Goal: Navigation & Orientation: Find specific page/section

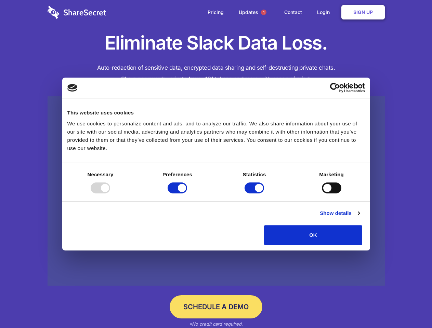
click at [110, 193] on div at bounding box center [100, 187] width 19 height 11
click at [187, 193] on input "Preferences" at bounding box center [176, 187] width 19 height 11
checkbox input "false"
click at [255, 193] on input "Statistics" at bounding box center [253, 187] width 19 height 11
checkbox input "false"
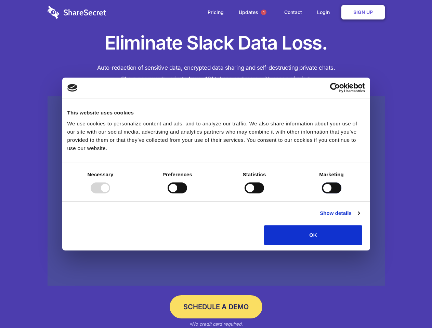
click at [322, 193] on input "Marketing" at bounding box center [331, 187] width 19 height 11
checkbox input "true"
click at [359, 217] on link "Show details" at bounding box center [339, 213] width 40 height 8
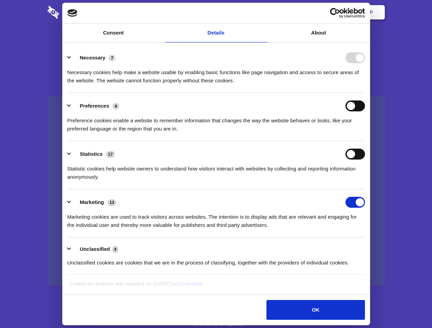
click at [365, 93] on li "Necessary 7 Necessary cookies help make a website usable by enabling basic func…" at bounding box center [215, 69] width 297 height 48
click at [263, 12] on span "1" at bounding box center [263, 12] width 5 height 5
